Goal: Task Accomplishment & Management: Use online tool/utility

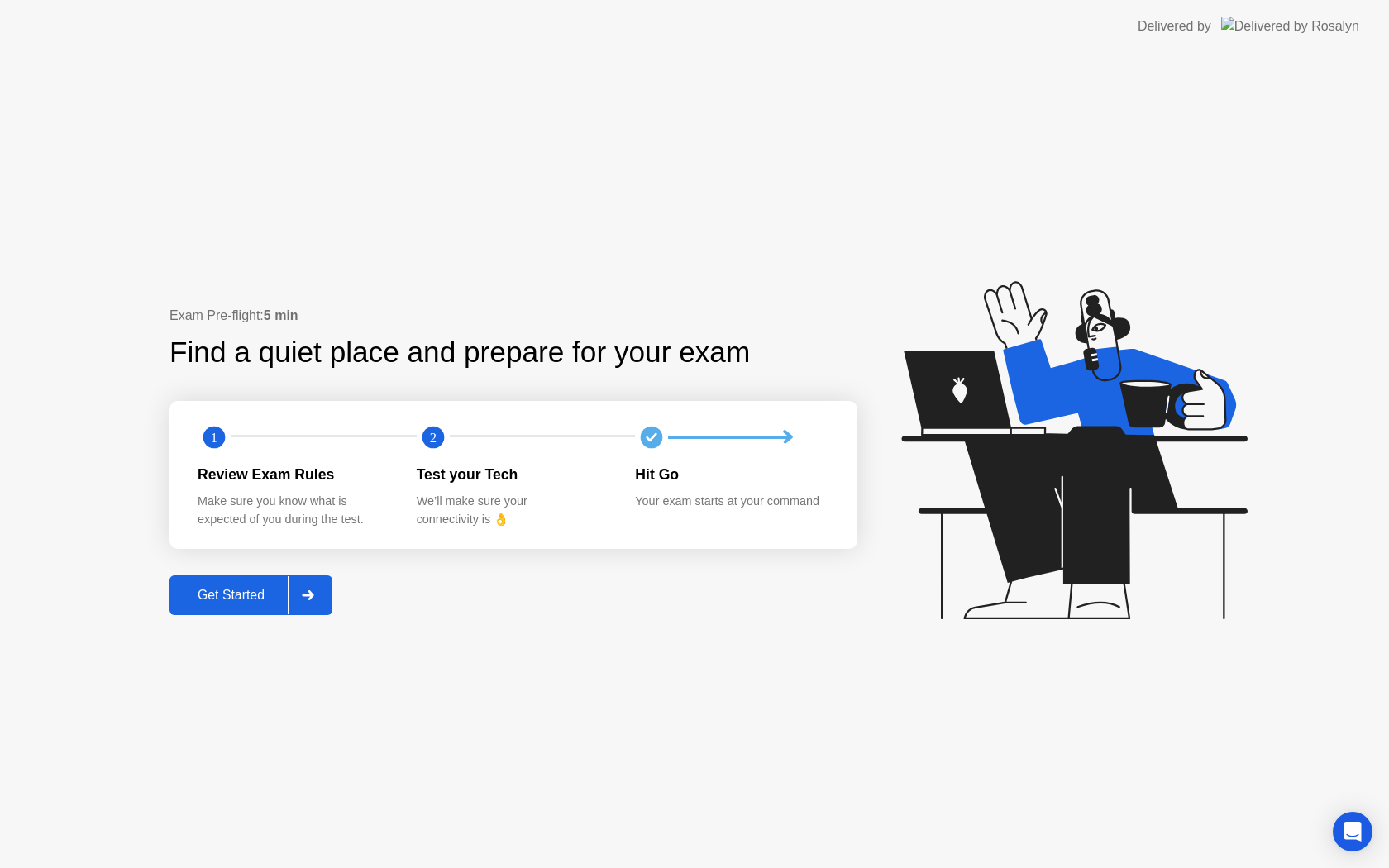
click at [261, 602] on div "Get Started" at bounding box center [231, 595] width 113 height 15
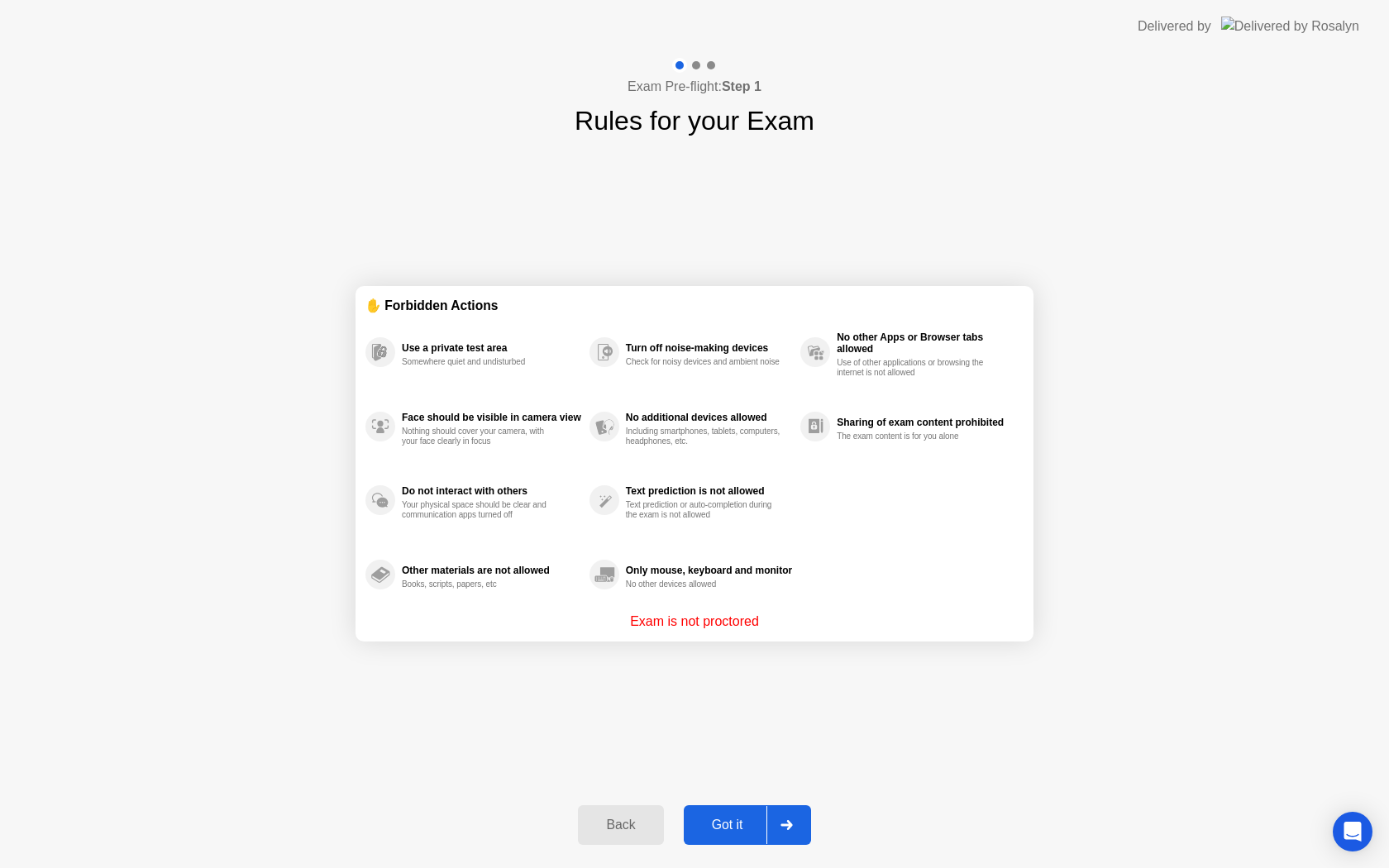
click at [742, 835] on button "Got it" at bounding box center [747, 824] width 127 height 39
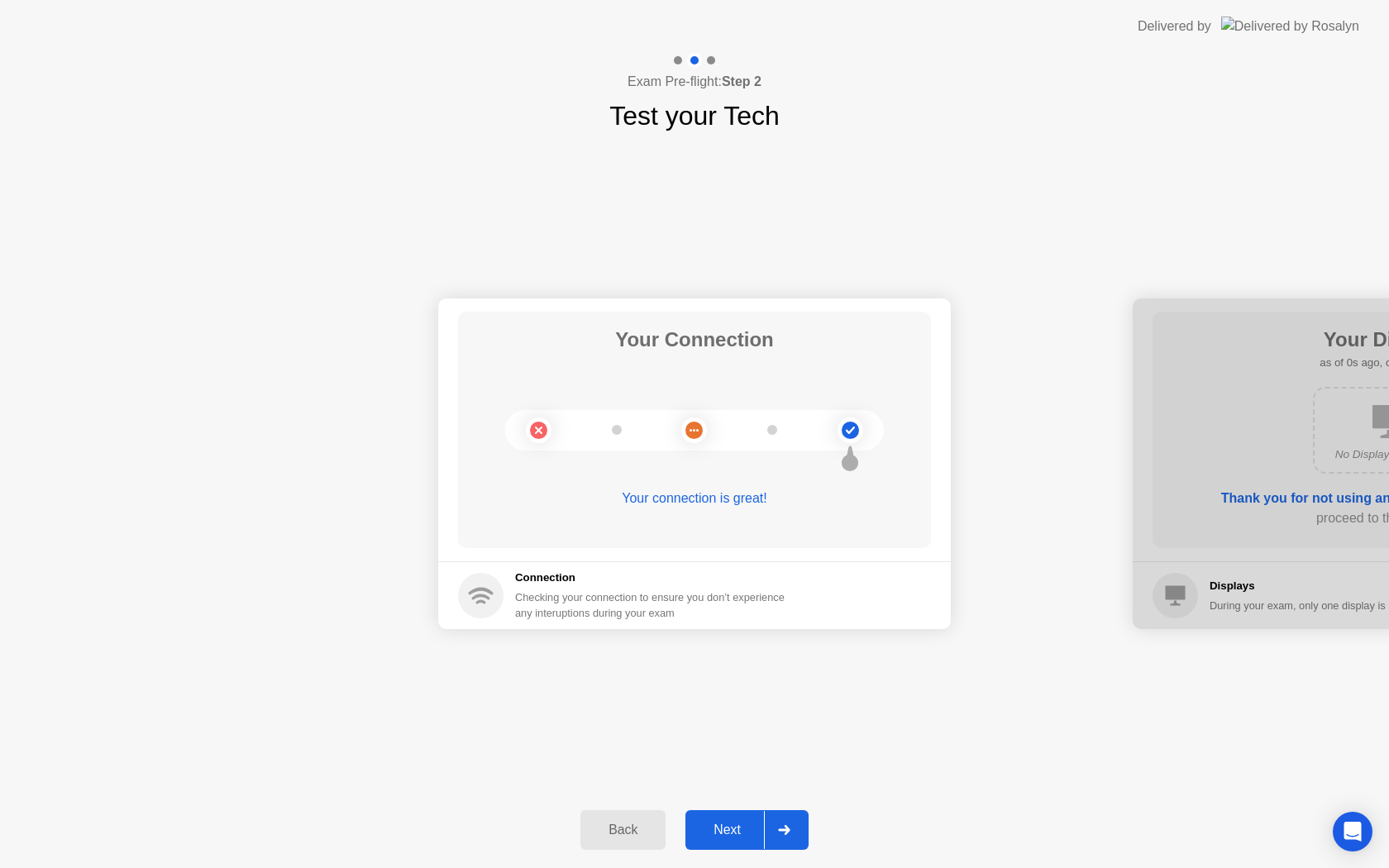
click at [750, 829] on div "Next" at bounding box center [727, 831] width 74 height 15
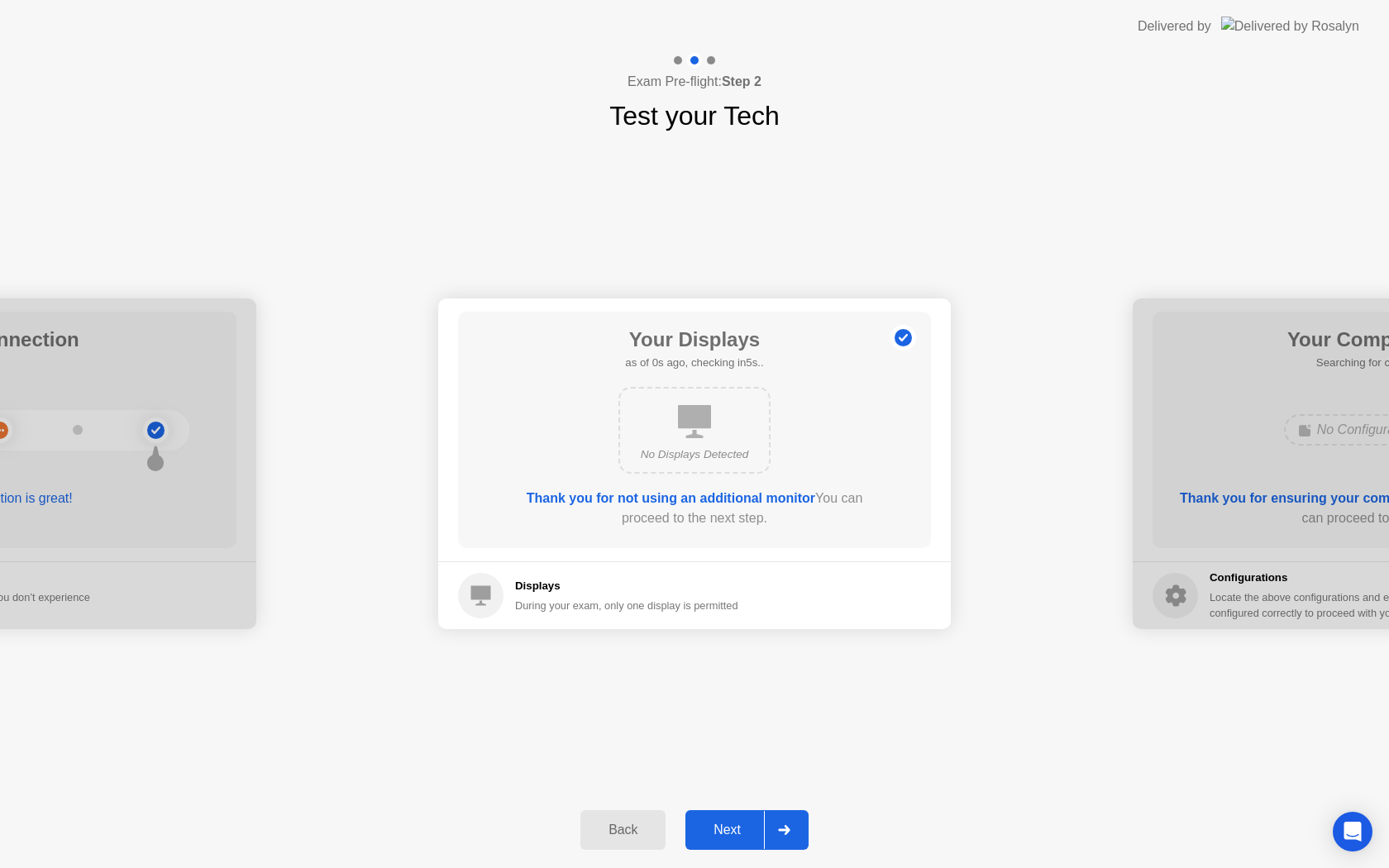
click at [750, 829] on div "Next" at bounding box center [727, 831] width 74 height 15
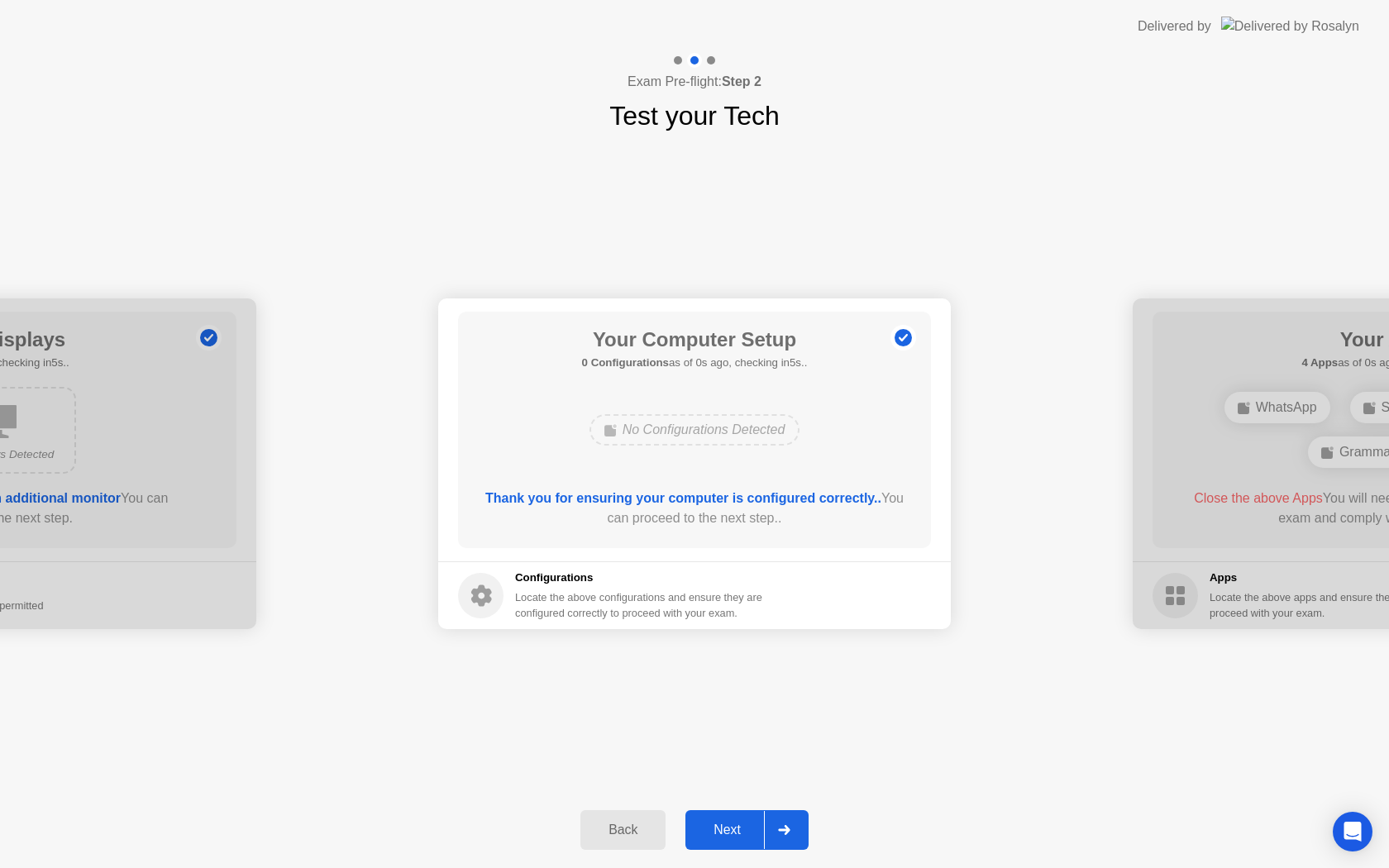
click at [750, 829] on div "Next" at bounding box center [727, 831] width 74 height 15
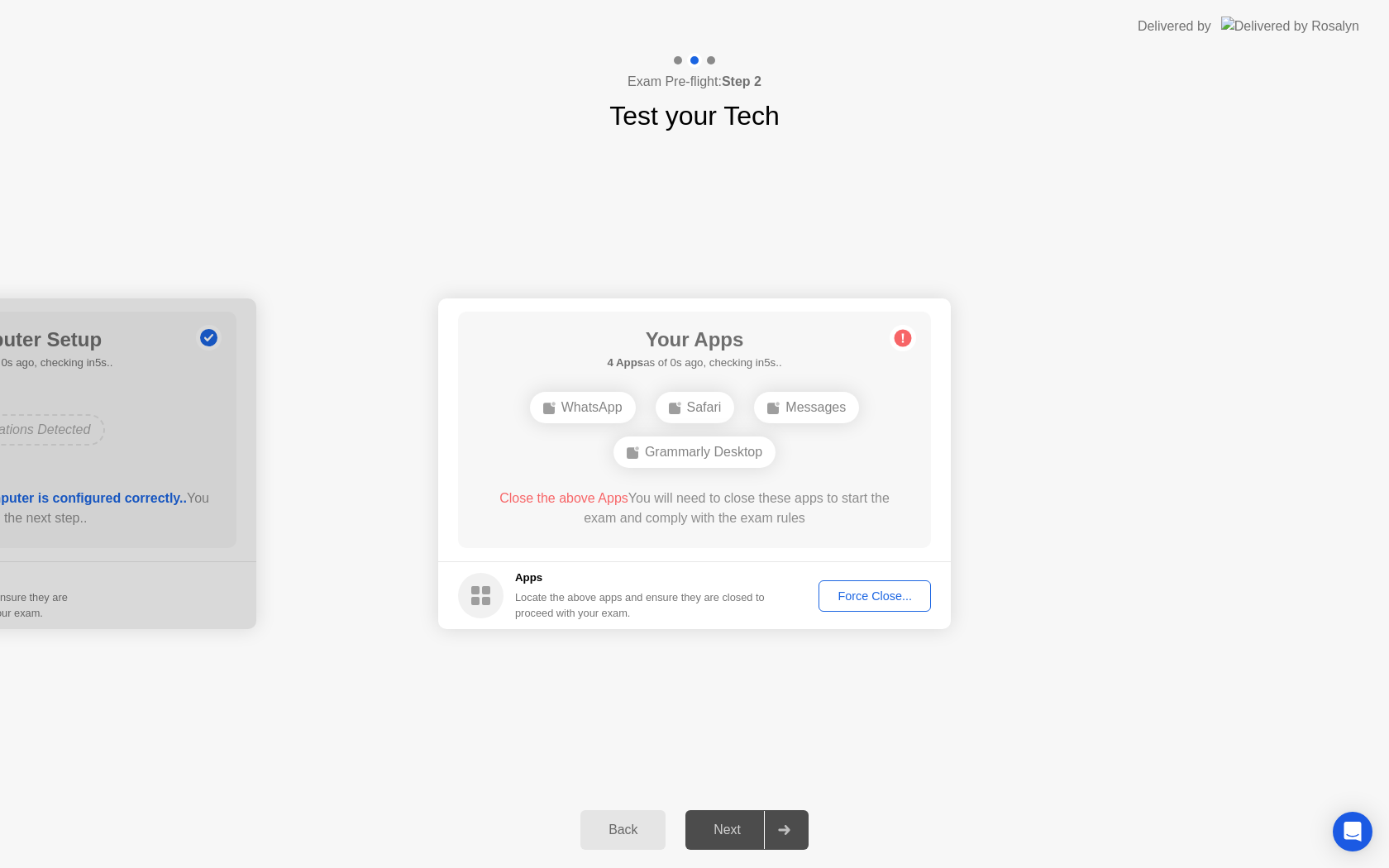
click at [750, 829] on div "Next" at bounding box center [727, 831] width 74 height 15
click at [858, 600] on div "Force Close..." at bounding box center [874, 596] width 101 height 13
click at [866, 598] on div "Force Close..." at bounding box center [874, 596] width 101 height 13
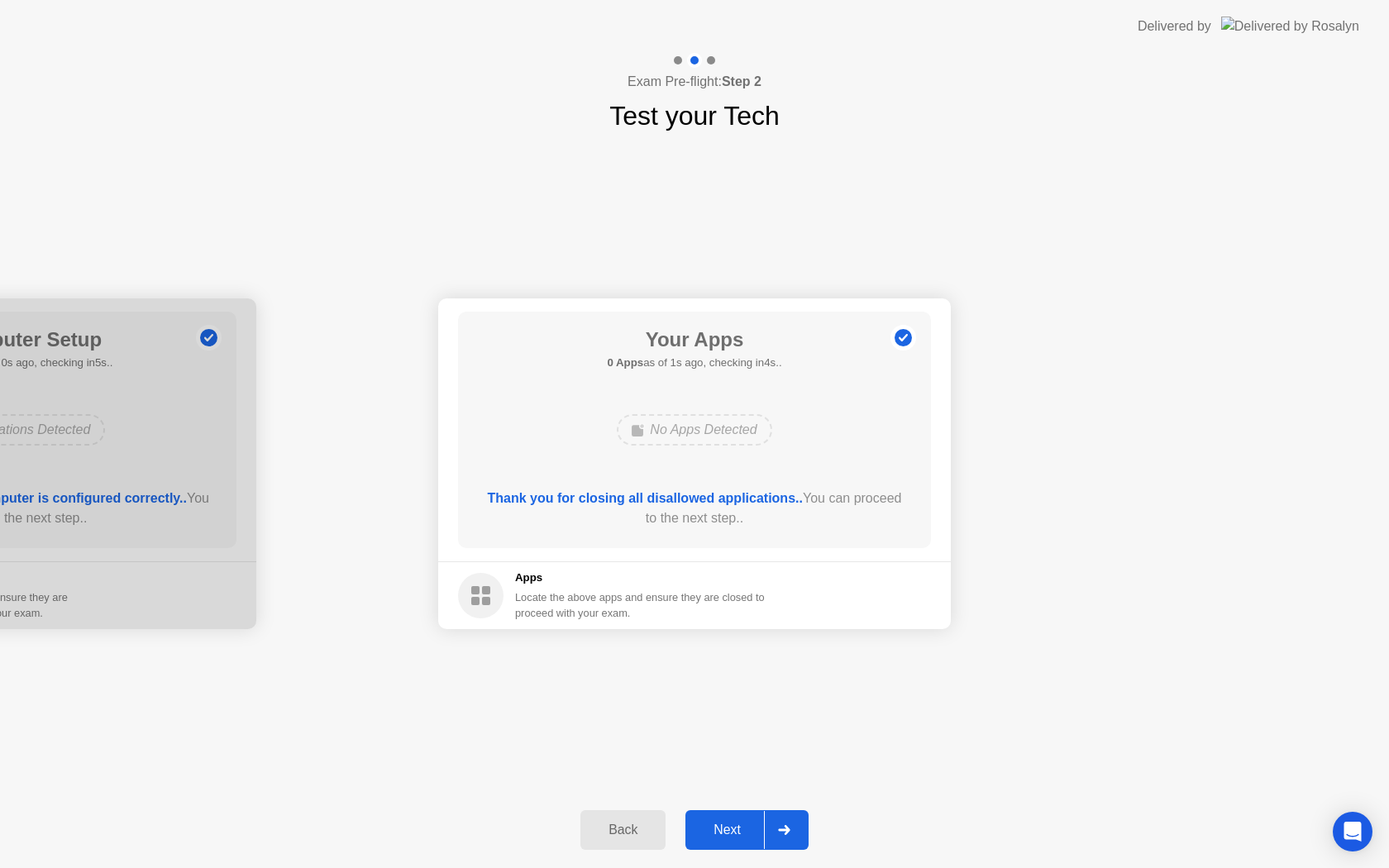
click at [738, 856] on div "Back Next" at bounding box center [694, 830] width 1389 height 76
click at [738, 829] on div "Next" at bounding box center [727, 831] width 74 height 15
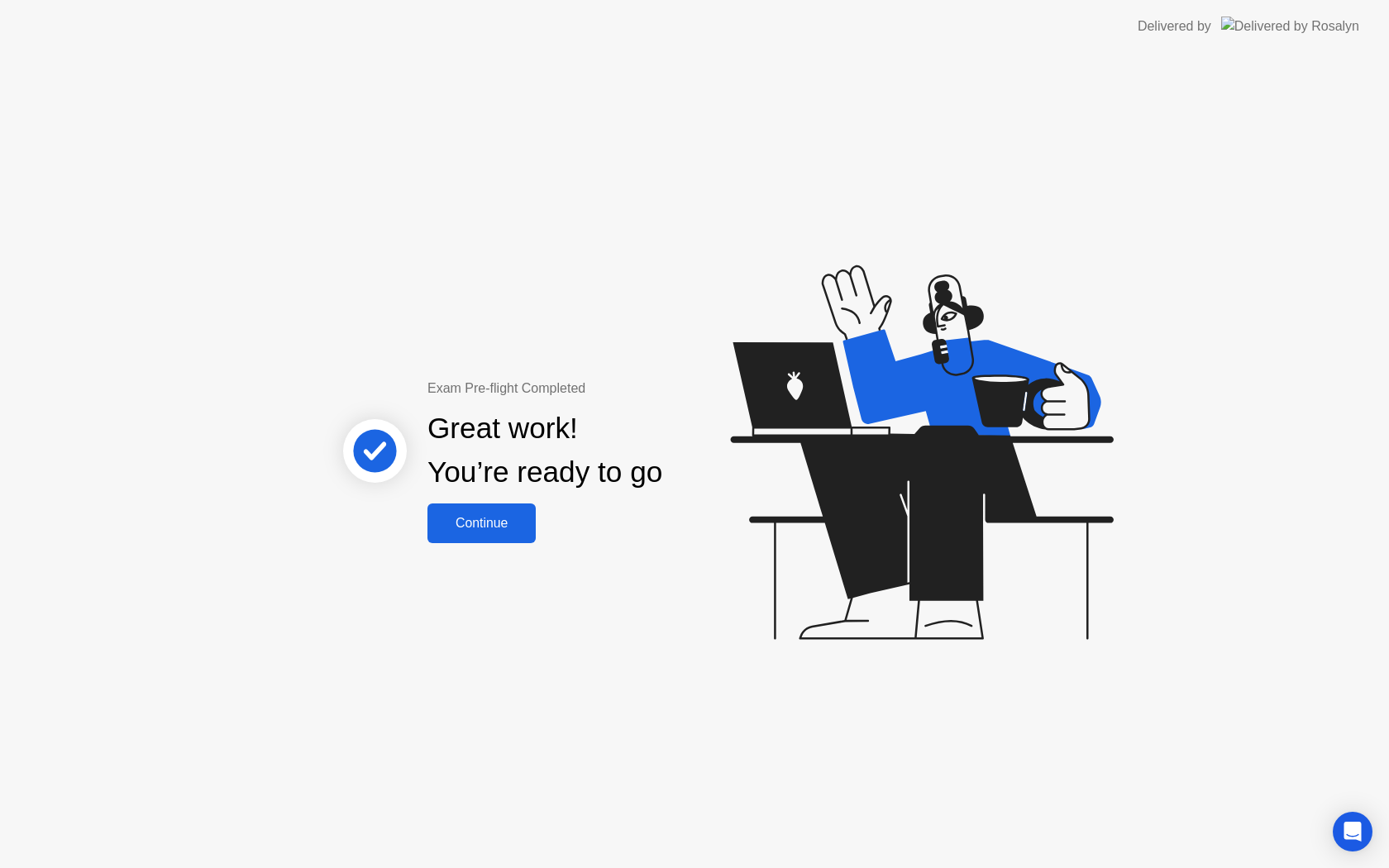
click at [480, 521] on div "Continue" at bounding box center [482, 523] width 99 height 15
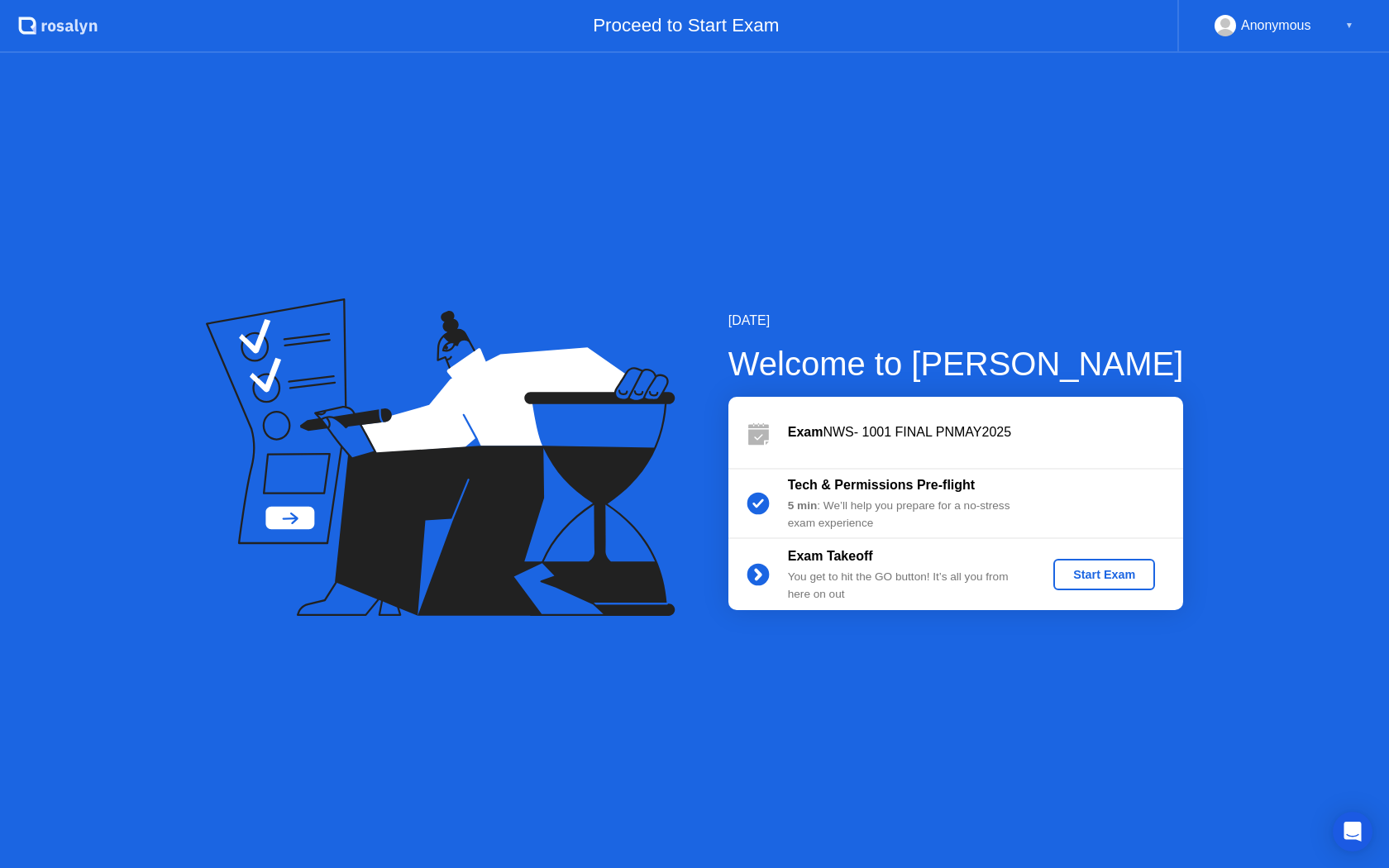
click at [1105, 574] on div "Start Exam" at bounding box center [1104, 574] width 88 height 13
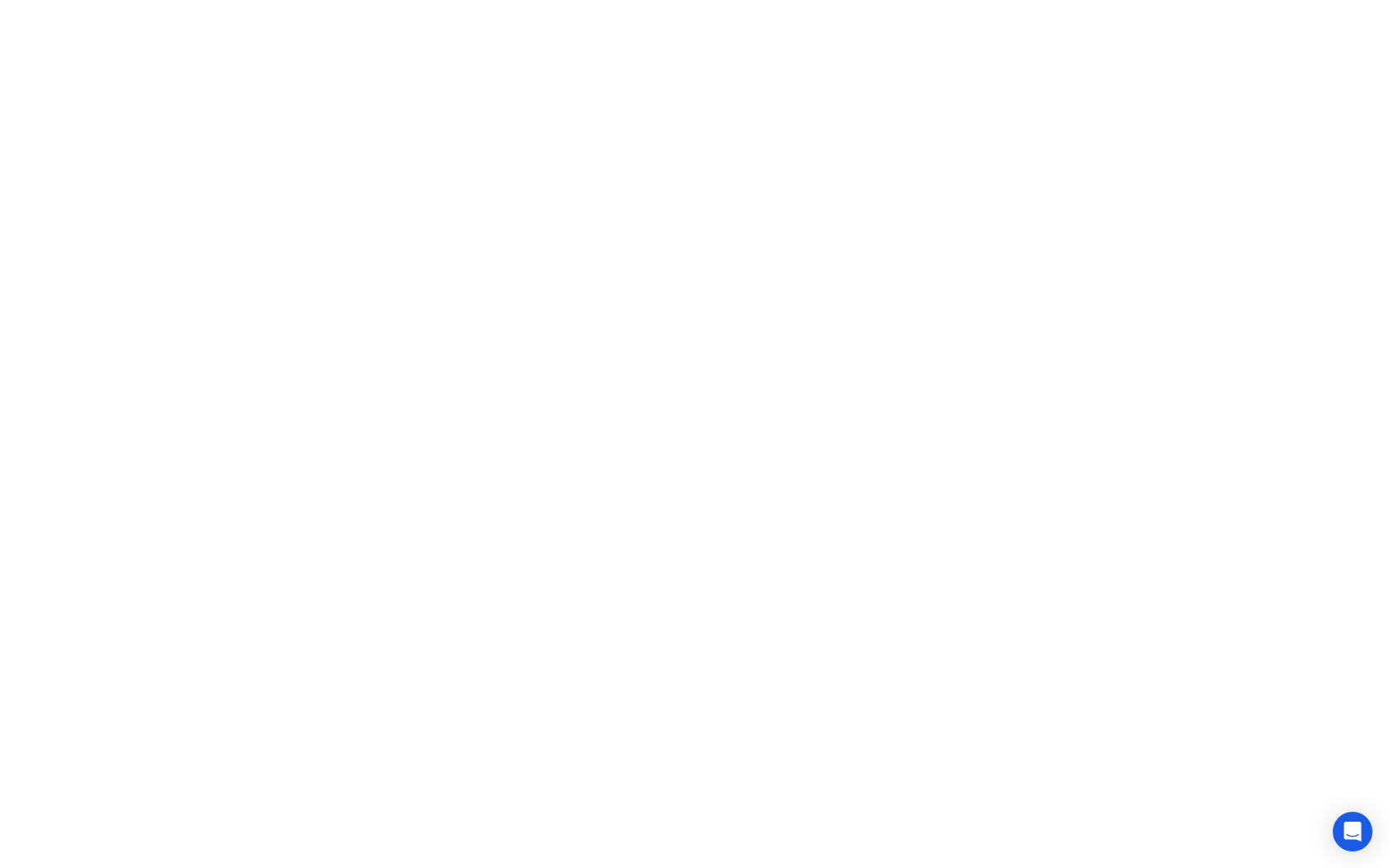
click iframe
click at [1201, 829] on div "End Proctoring Session" at bounding box center [1253, 822] width 183 height 15
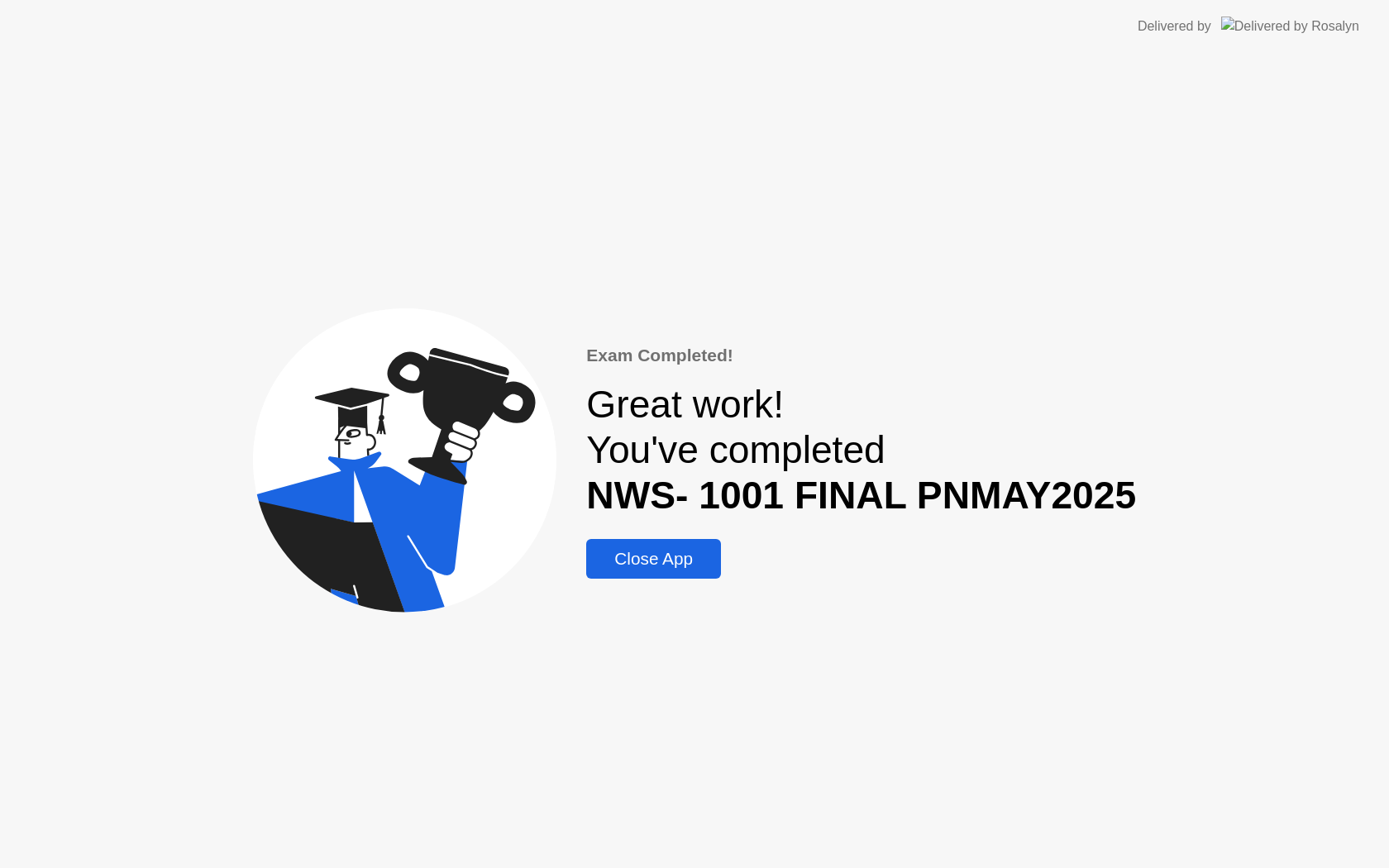
click at [695, 563] on div "Close App" at bounding box center [654, 559] width 124 height 20
